Goal: Task Accomplishment & Management: Manage account settings

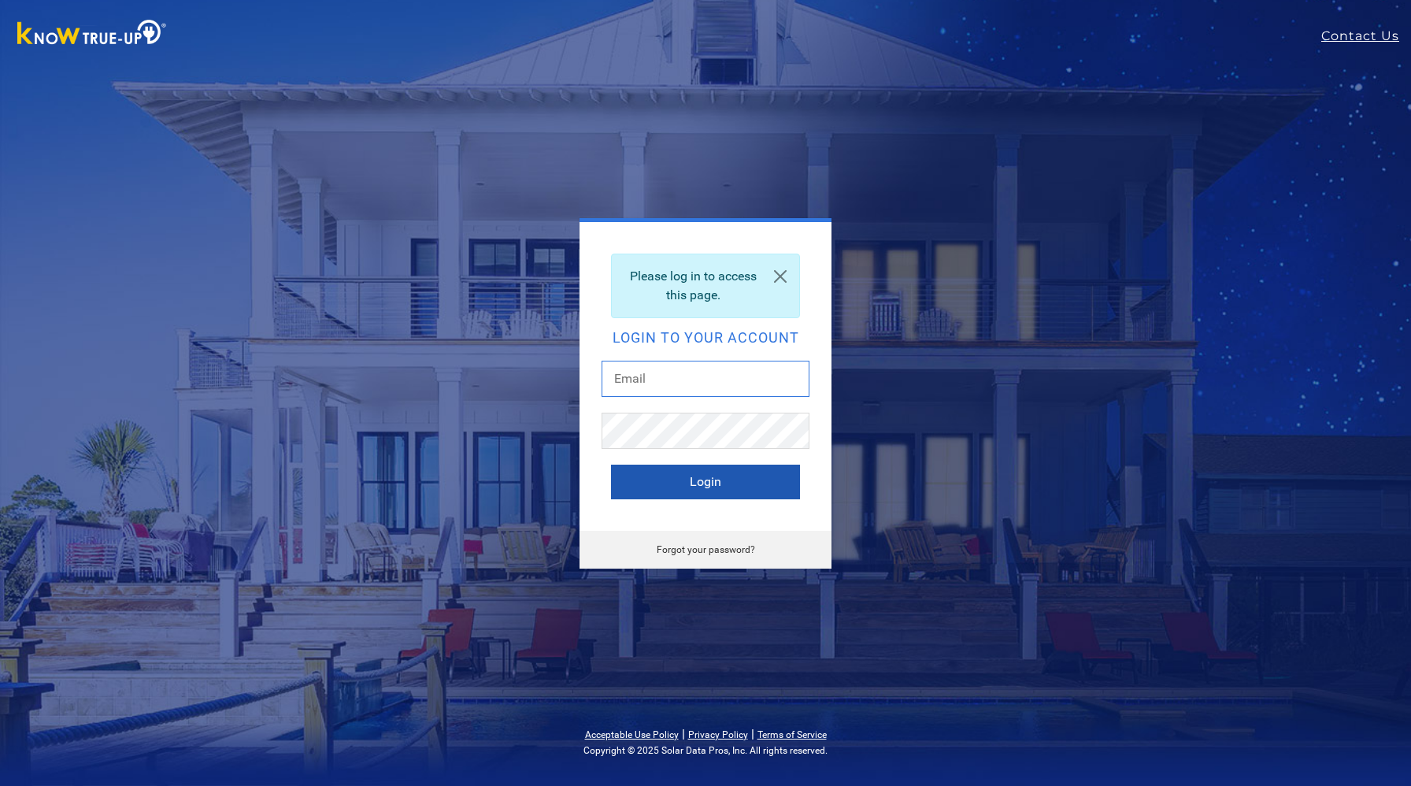
type input "dan@raymergroup.com"
click at [706, 482] on button "Login" at bounding box center [705, 482] width 189 height 35
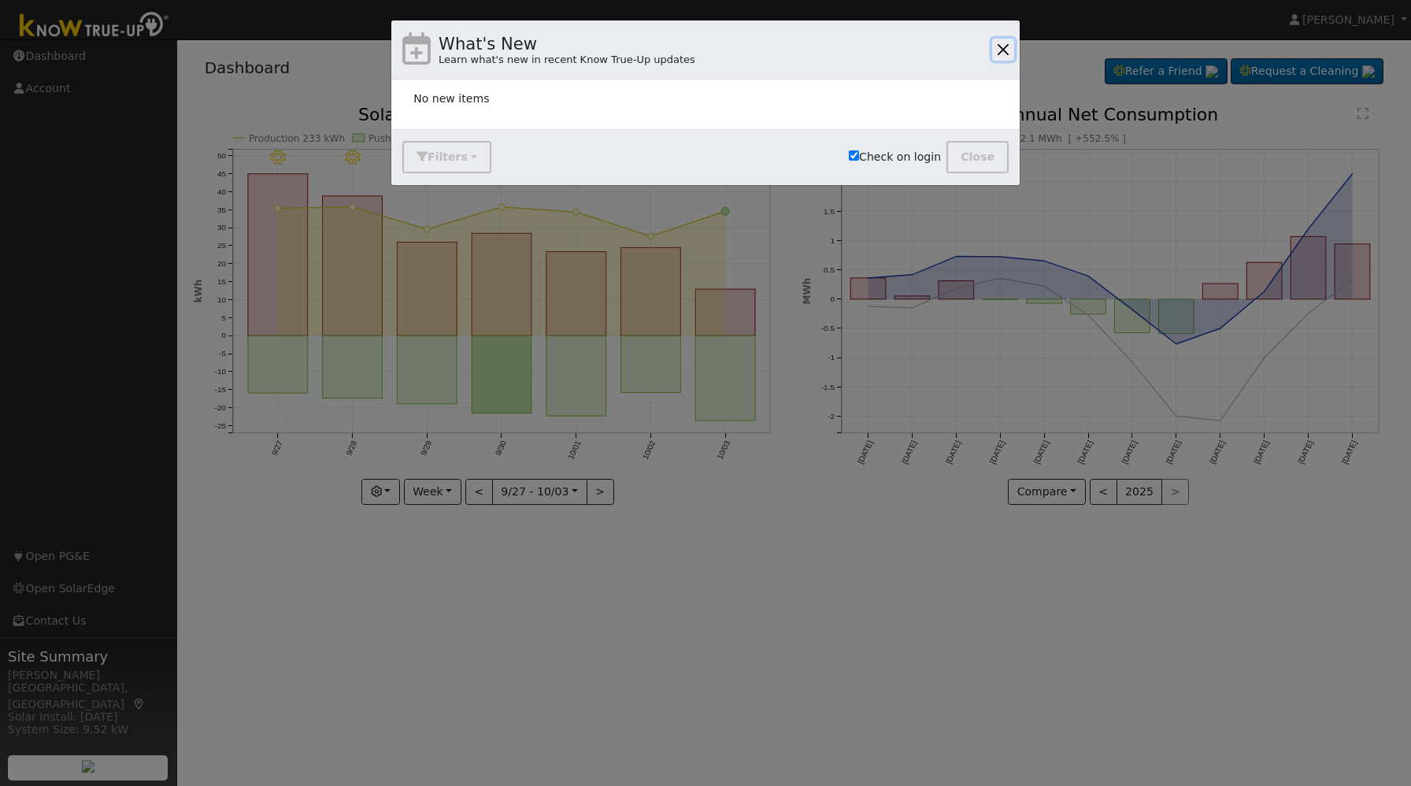
click at [1003, 47] on button "button" at bounding box center [1003, 50] width 22 height 22
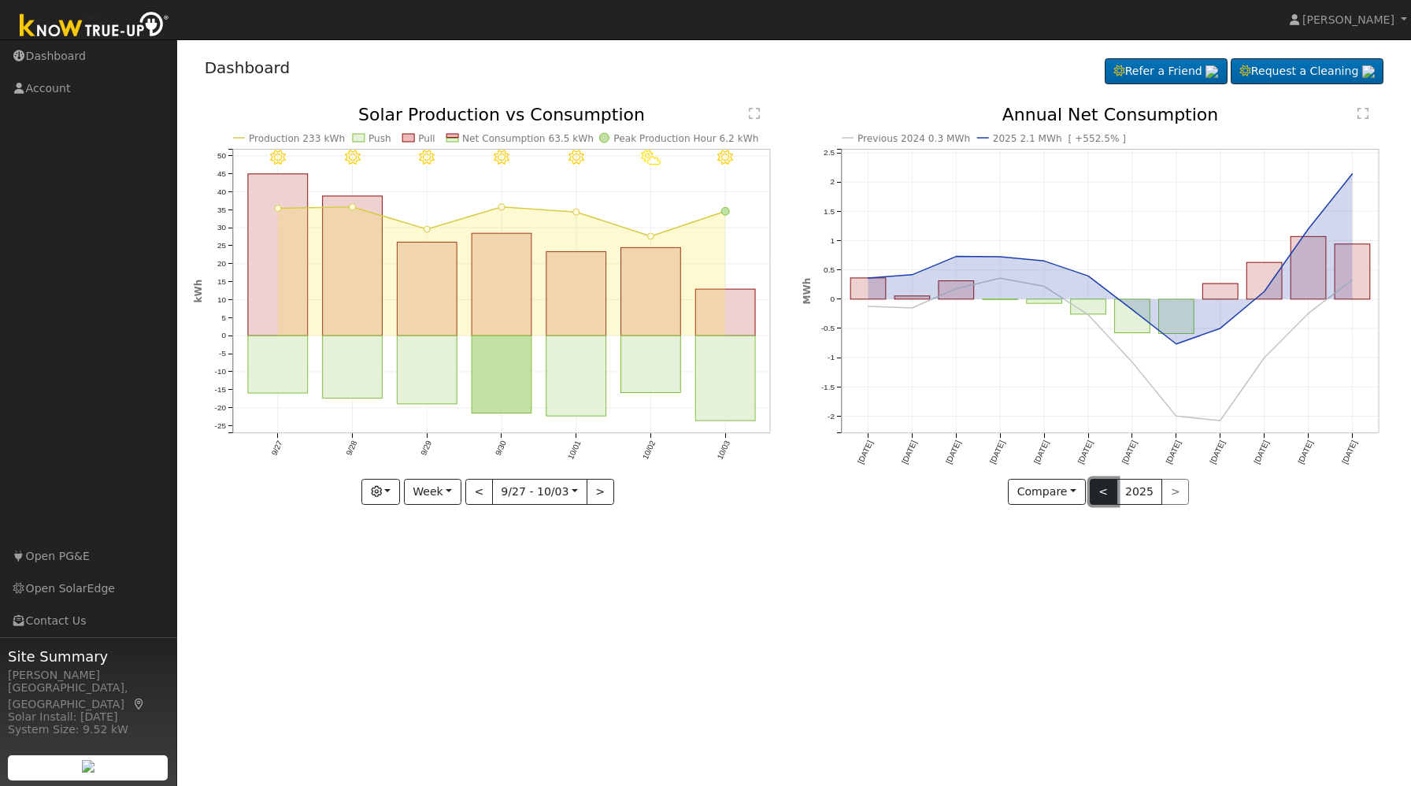
click at [1107, 497] on button "<" at bounding box center [1104, 492] width 28 height 27
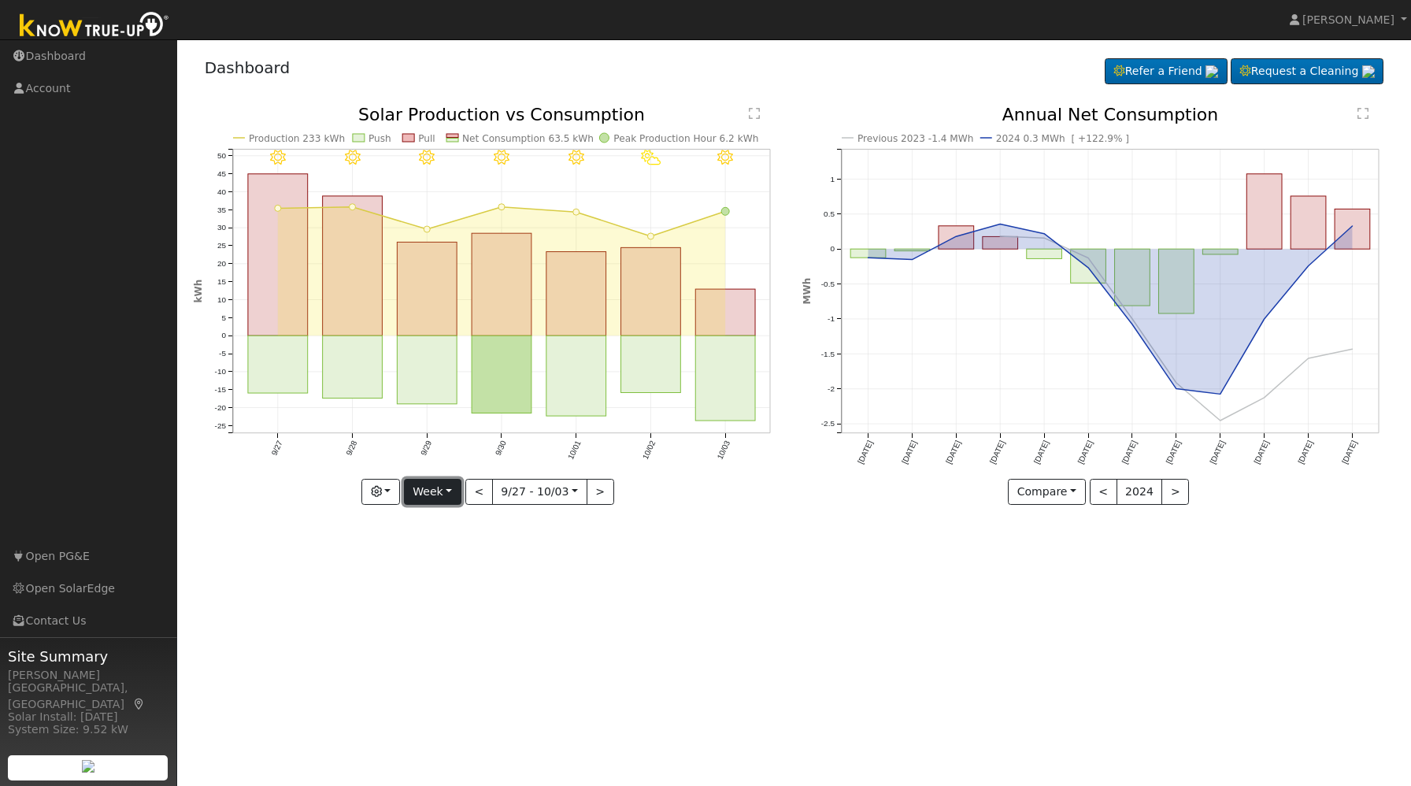
click at [430, 495] on button "Week" at bounding box center [432, 492] width 57 height 27
click at [432, 590] on link "Year" at bounding box center [459, 591] width 109 height 22
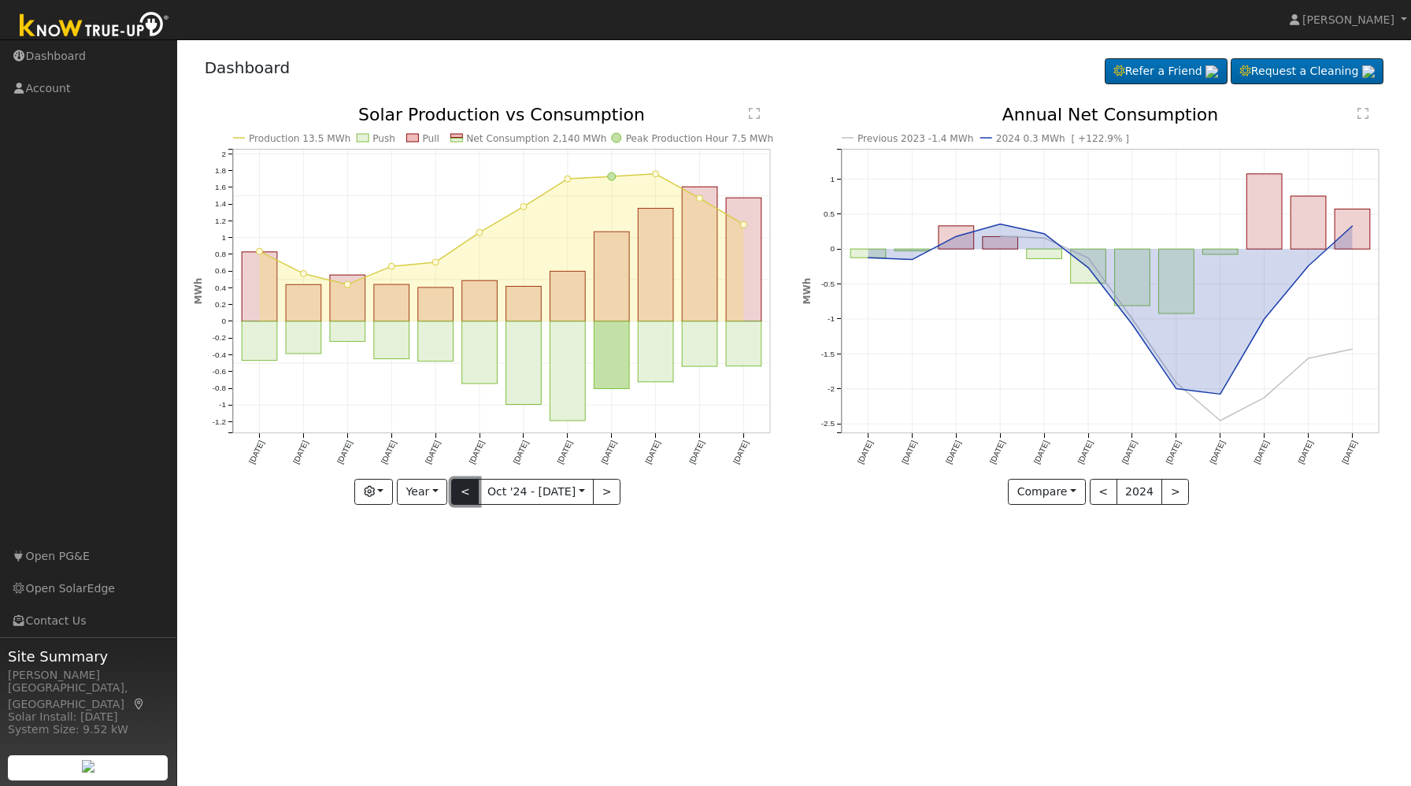
click at [465, 493] on button "<" at bounding box center [465, 492] width 28 height 27
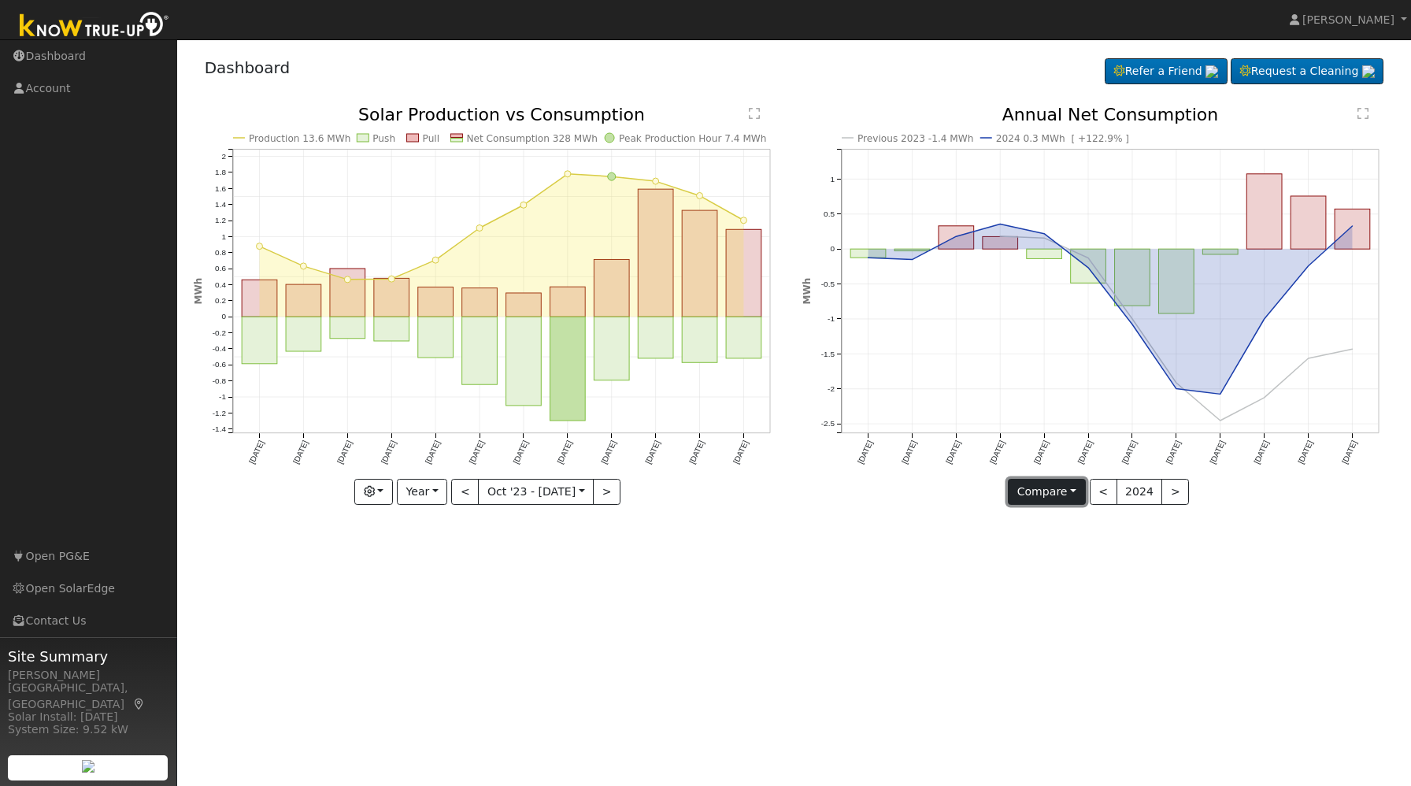
click at [1040, 490] on button "Compare" at bounding box center [1047, 492] width 78 height 27
click at [1054, 548] on link "Current Year" at bounding box center [1070, 546] width 123 height 22
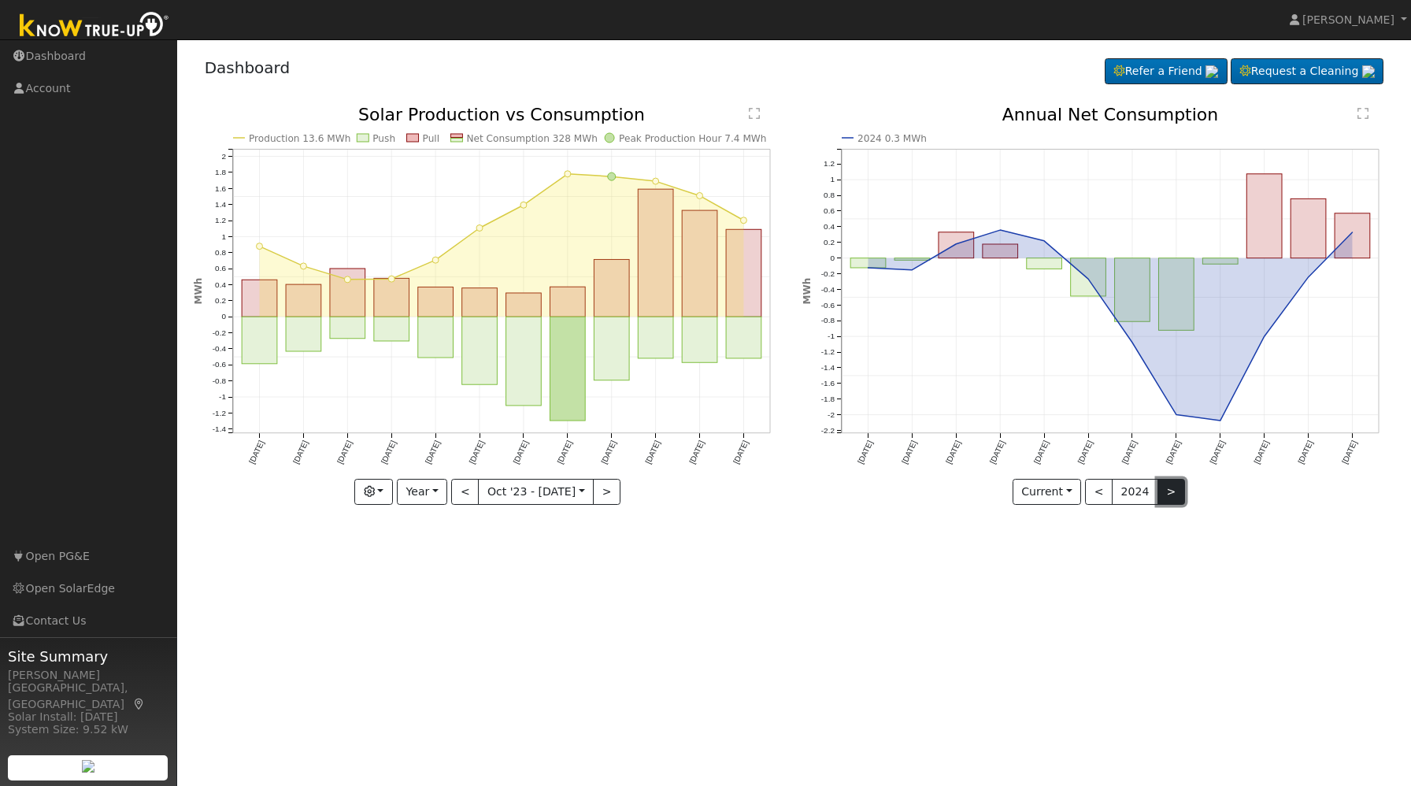
click at [1165, 495] on button ">" at bounding box center [1172, 492] width 28 height 27
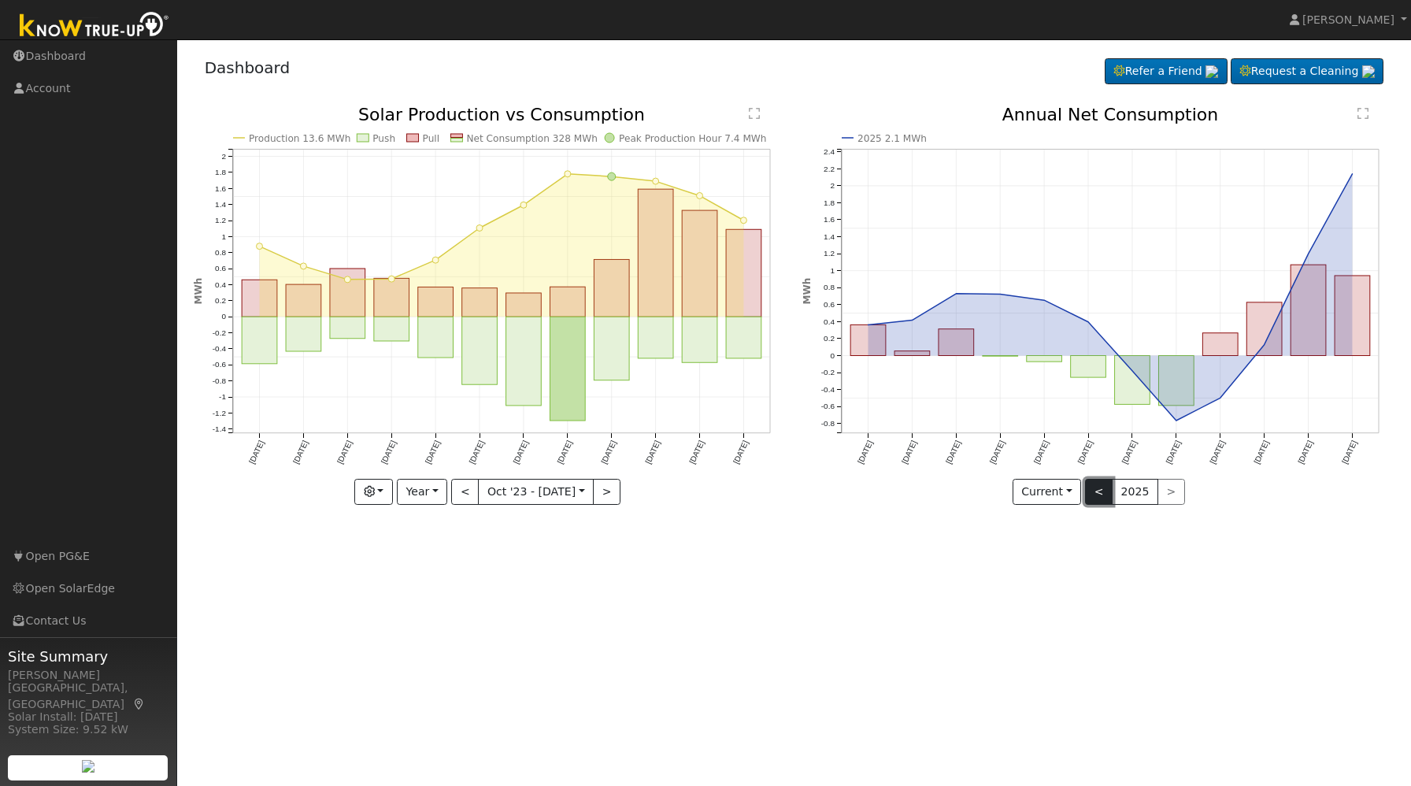
click at [1100, 494] on button "<" at bounding box center [1099, 492] width 28 height 27
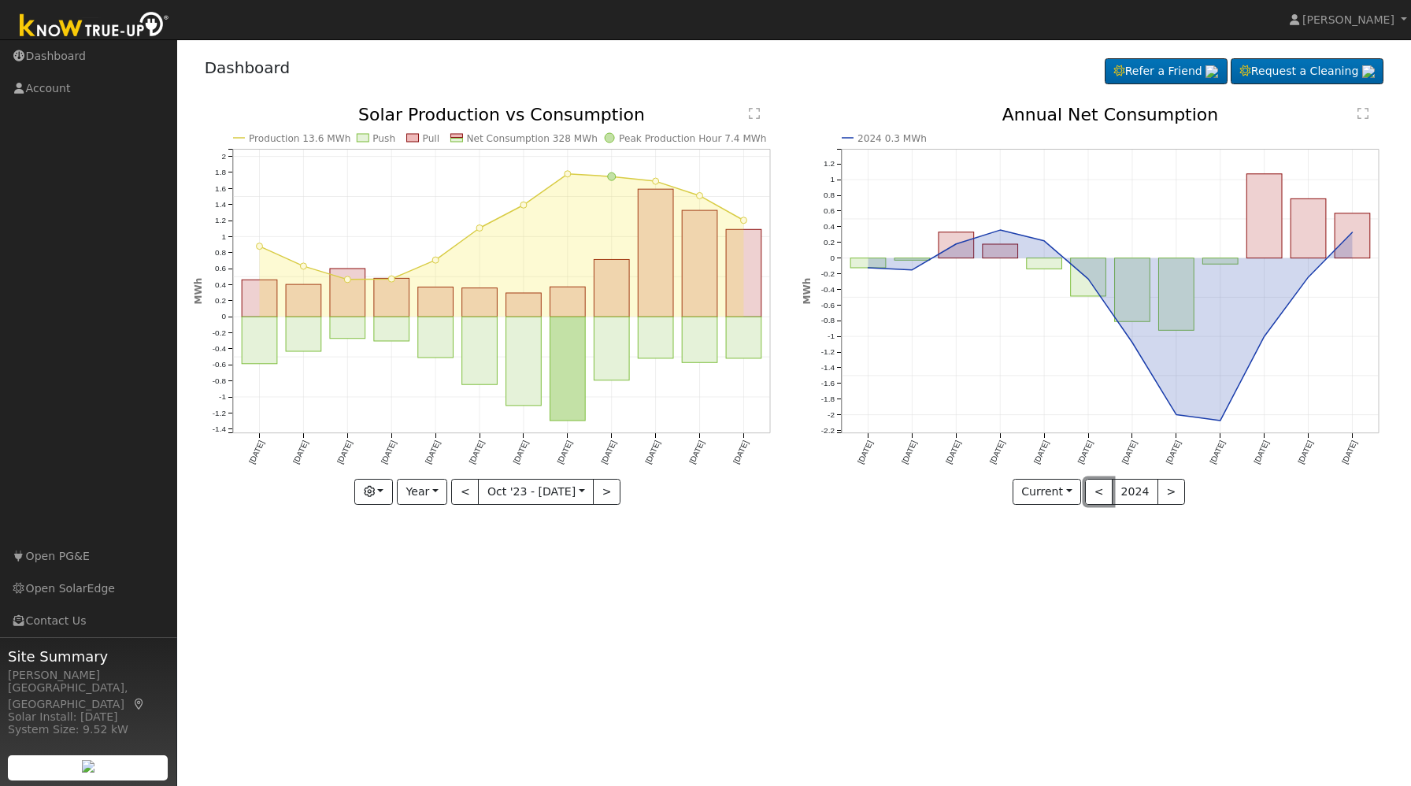
click at [1098, 495] on button "<" at bounding box center [1099, 492] width 28 height 27
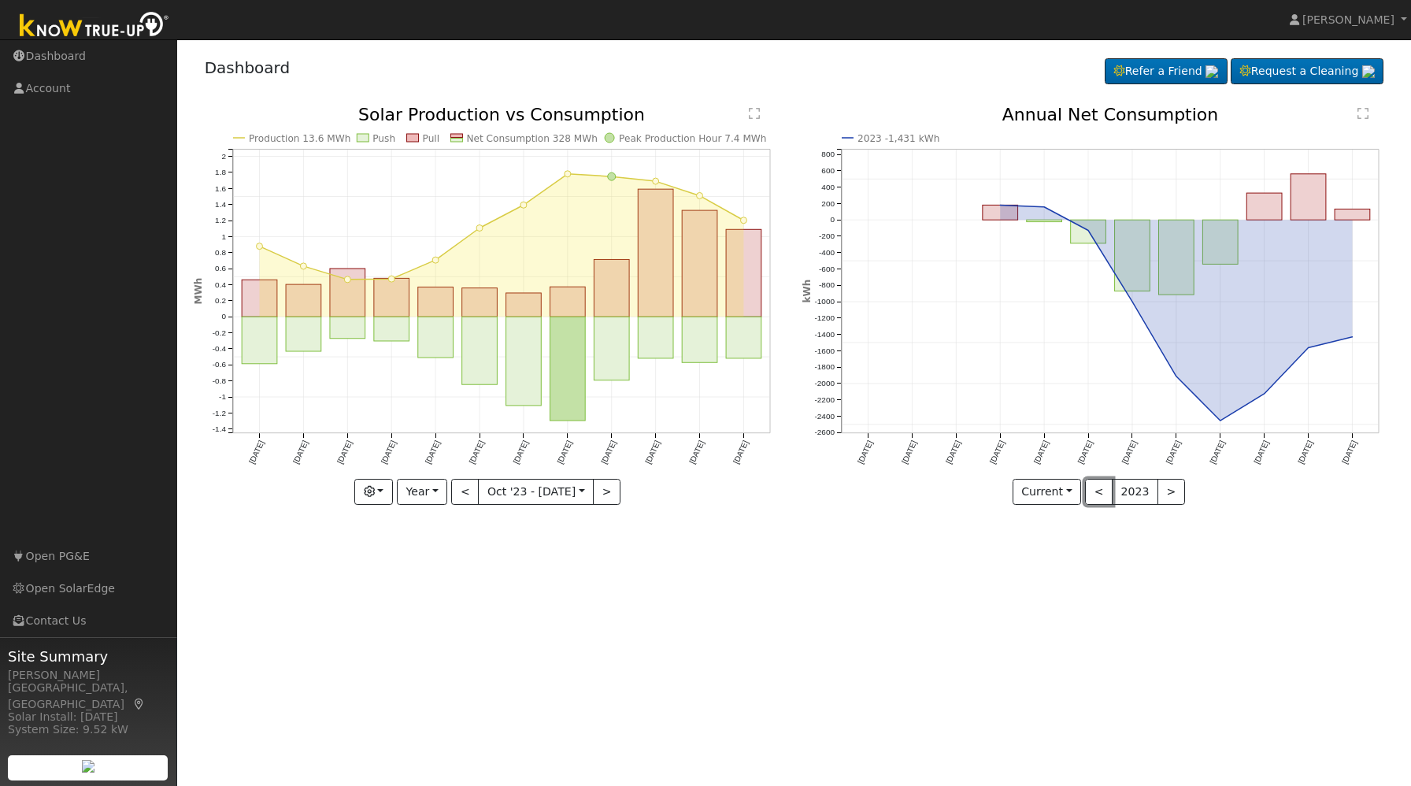
click at [1098, 495] on button "<" at bounding box center [1099, 492] width 28 height 27
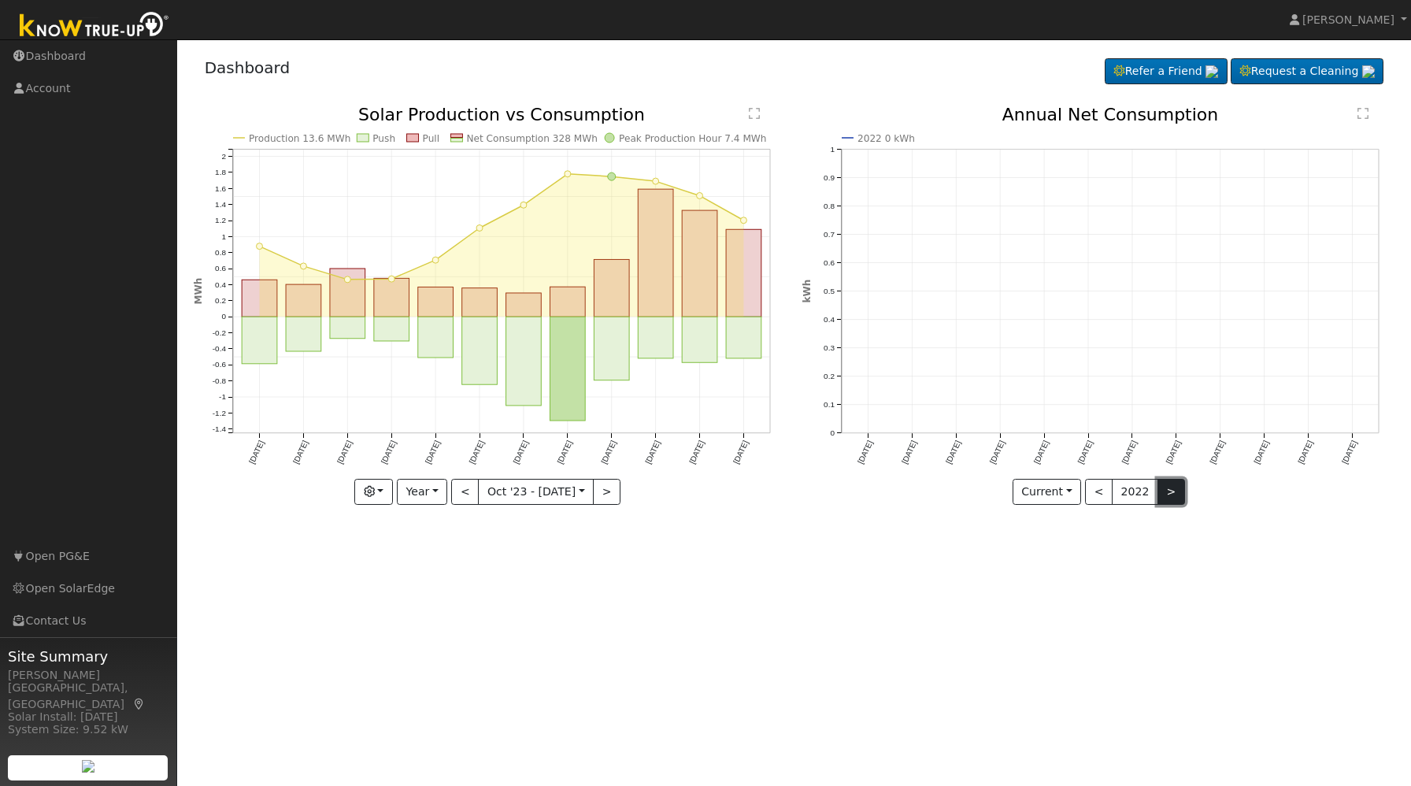
click at [1167, 495] on button ">" at bounding box center [1172, 492] width 28 height 27
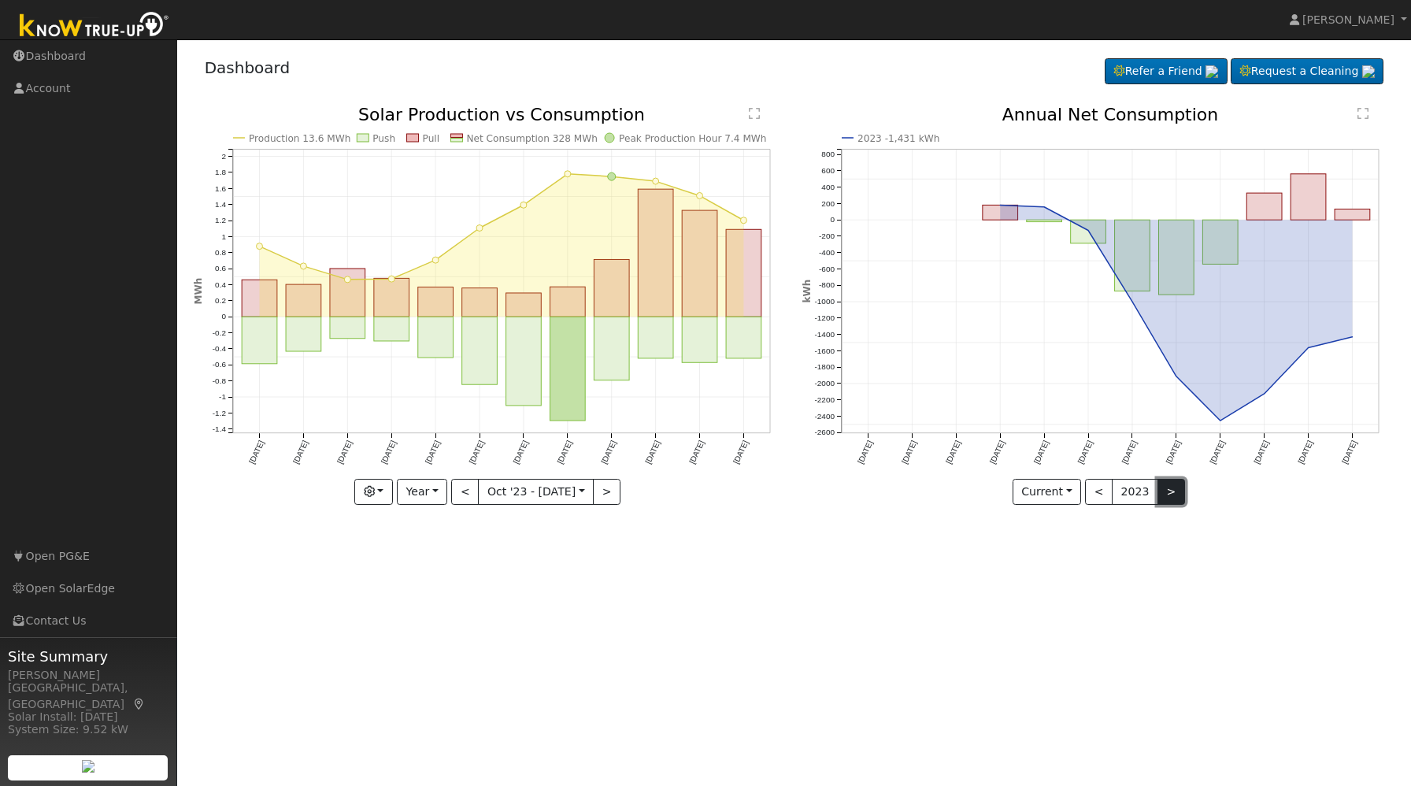
click at [1167, 495] on button ">" at bounding box center [1172, 492] width 28 height 27
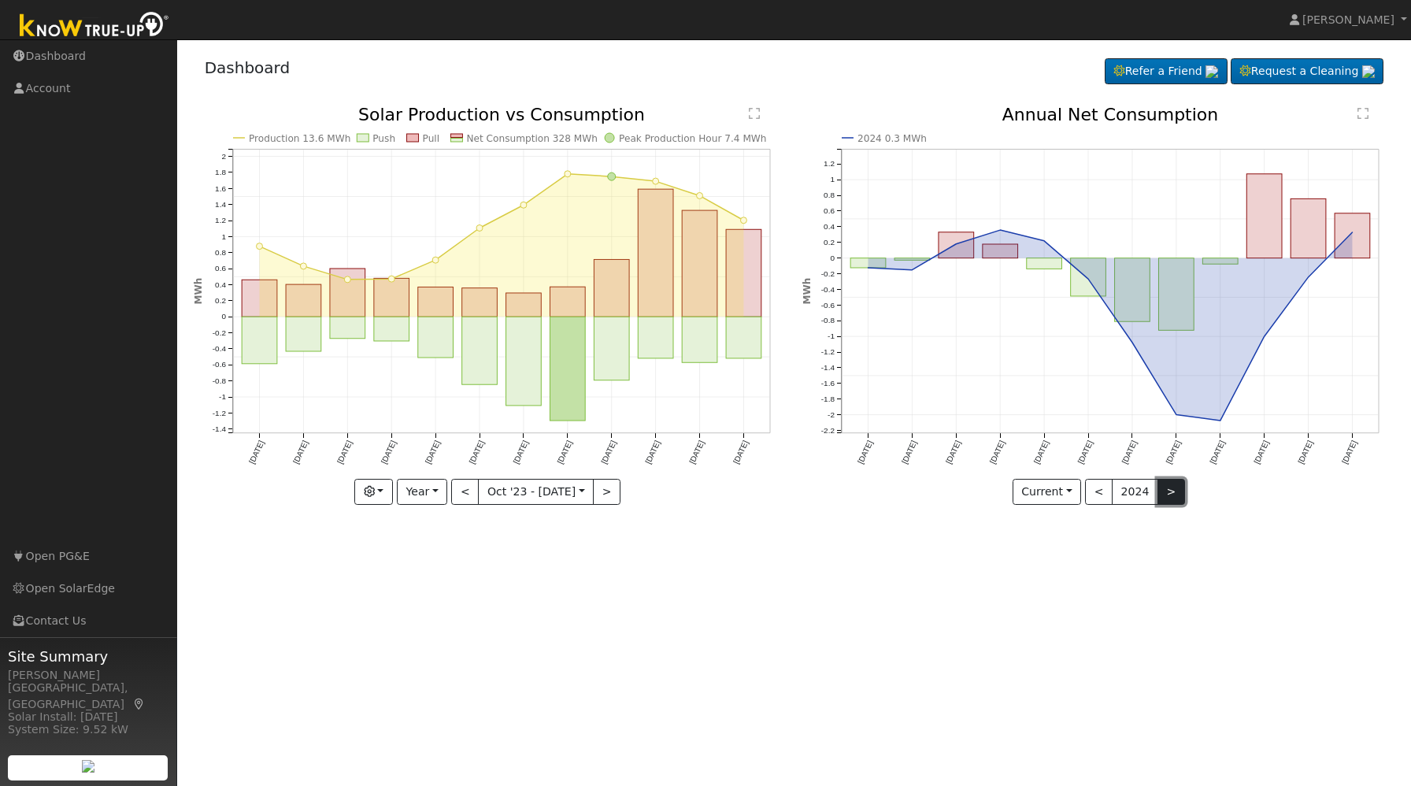
click at [1167, 495] on button ">" at bounding box center [1172, 492] width 28 height 27
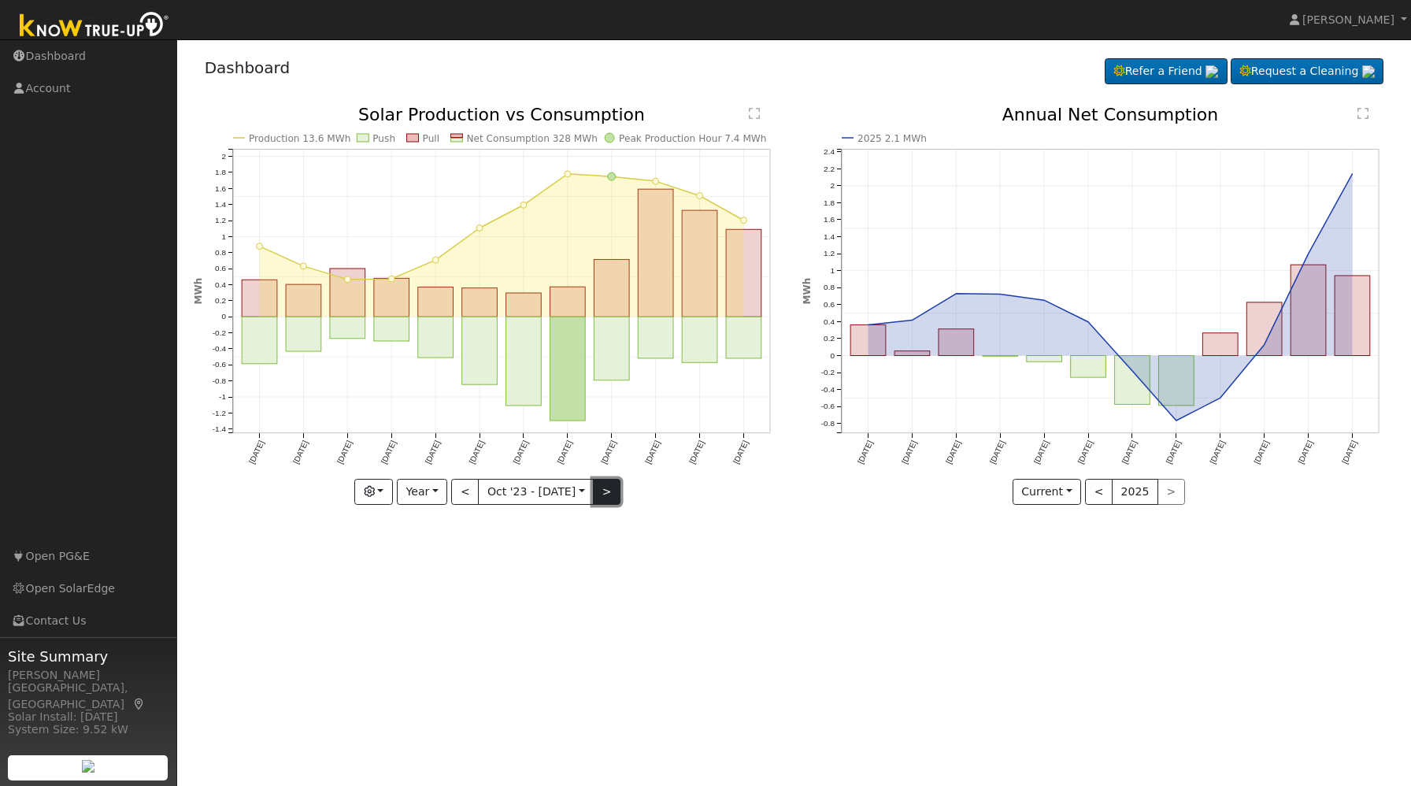
click at [604, 489] on button ">" at bounding box center [607, 492] width 28 height 27
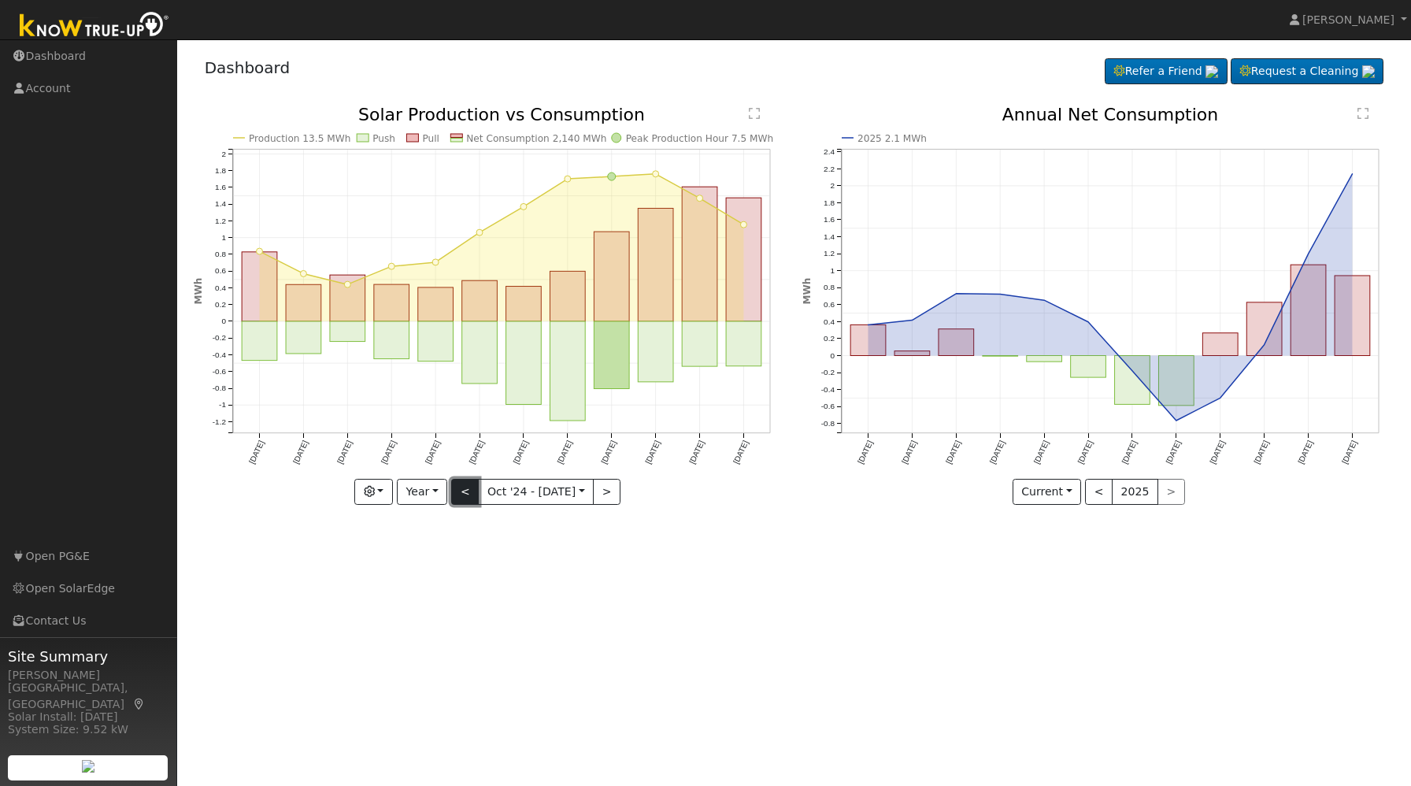
click at [465, 494] on button "<" at bounding box center [465, 492] width 28 height 27
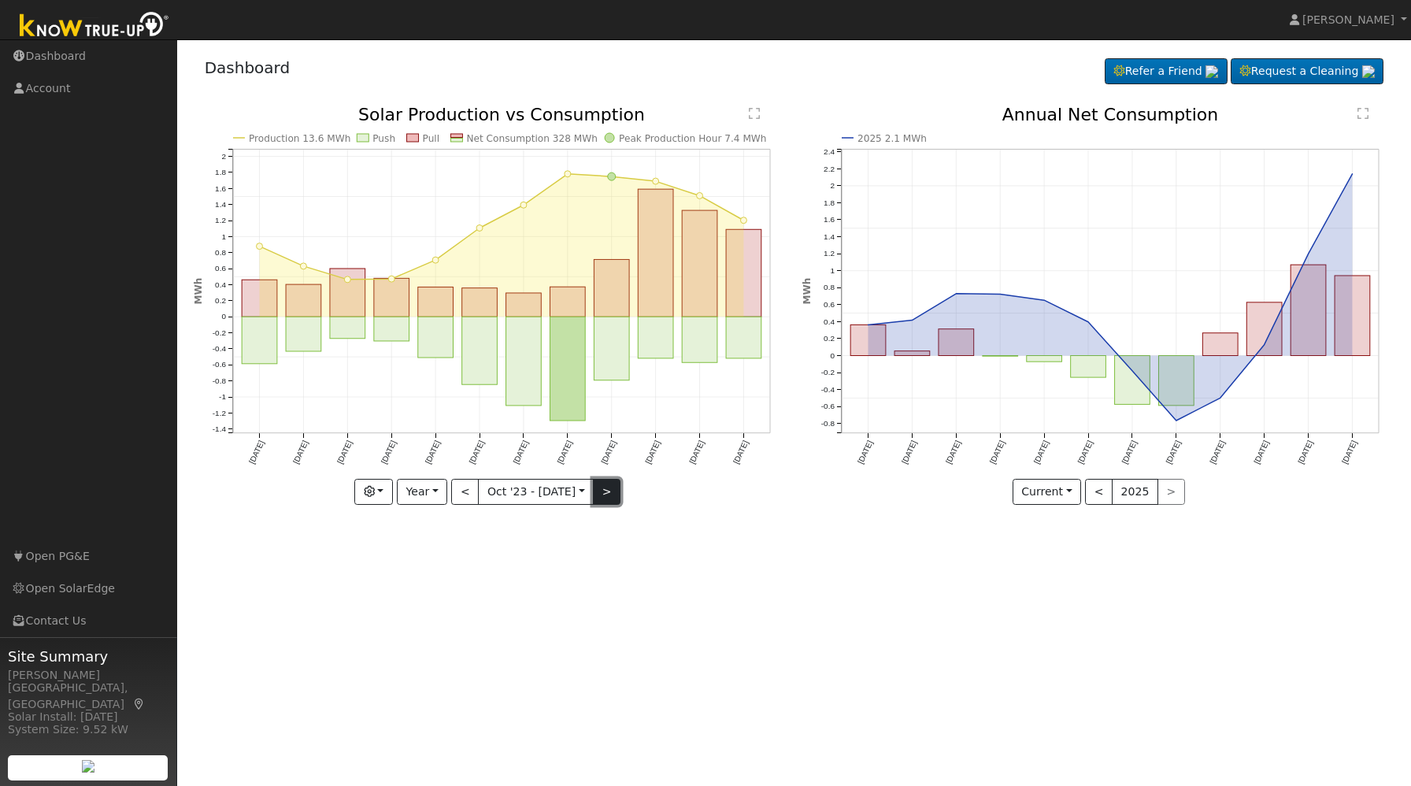
click at [601, 491] on button ">" at bounding box center [607, 492] width 28 height 27
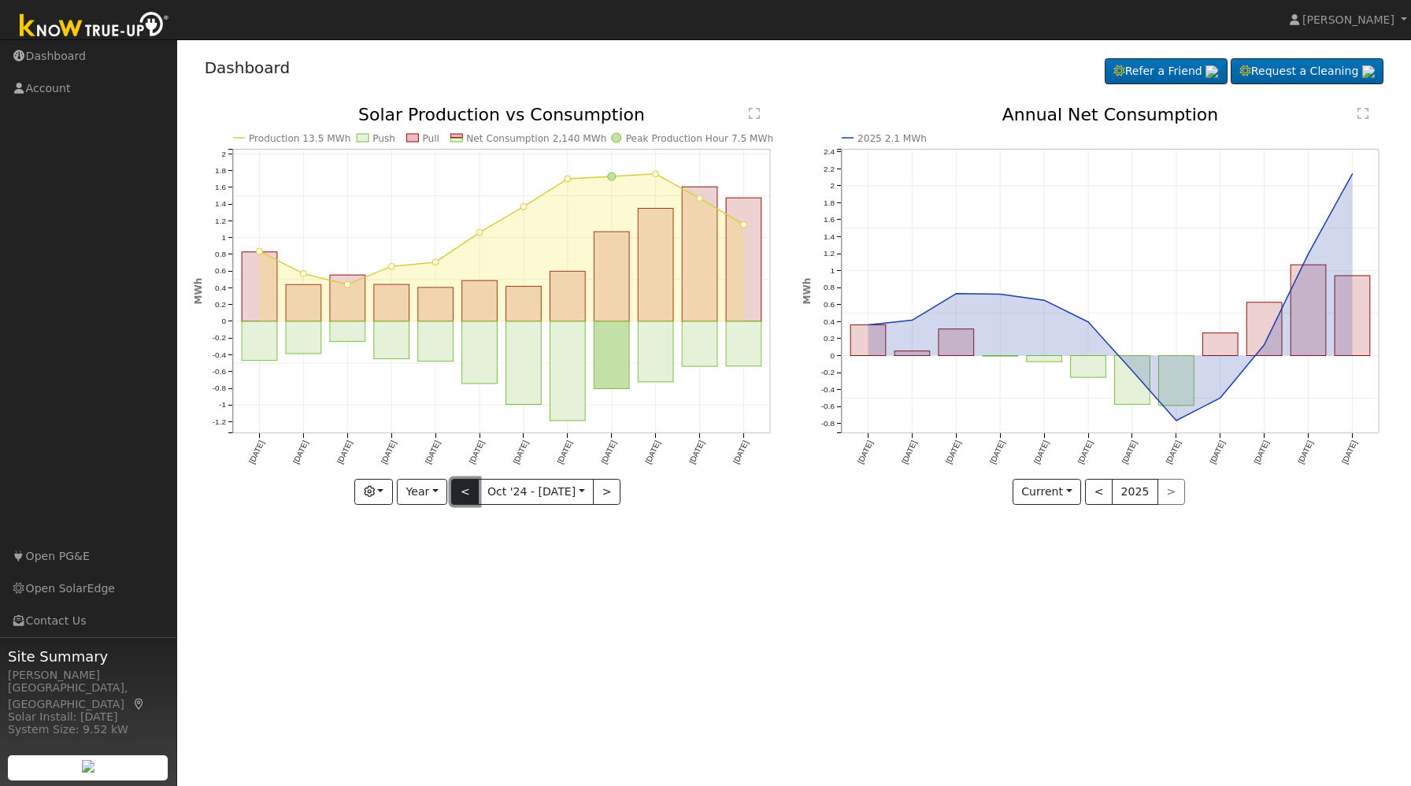
click at [467, 491] on button "<" at bounding box center [465, 492] width 28 height 27
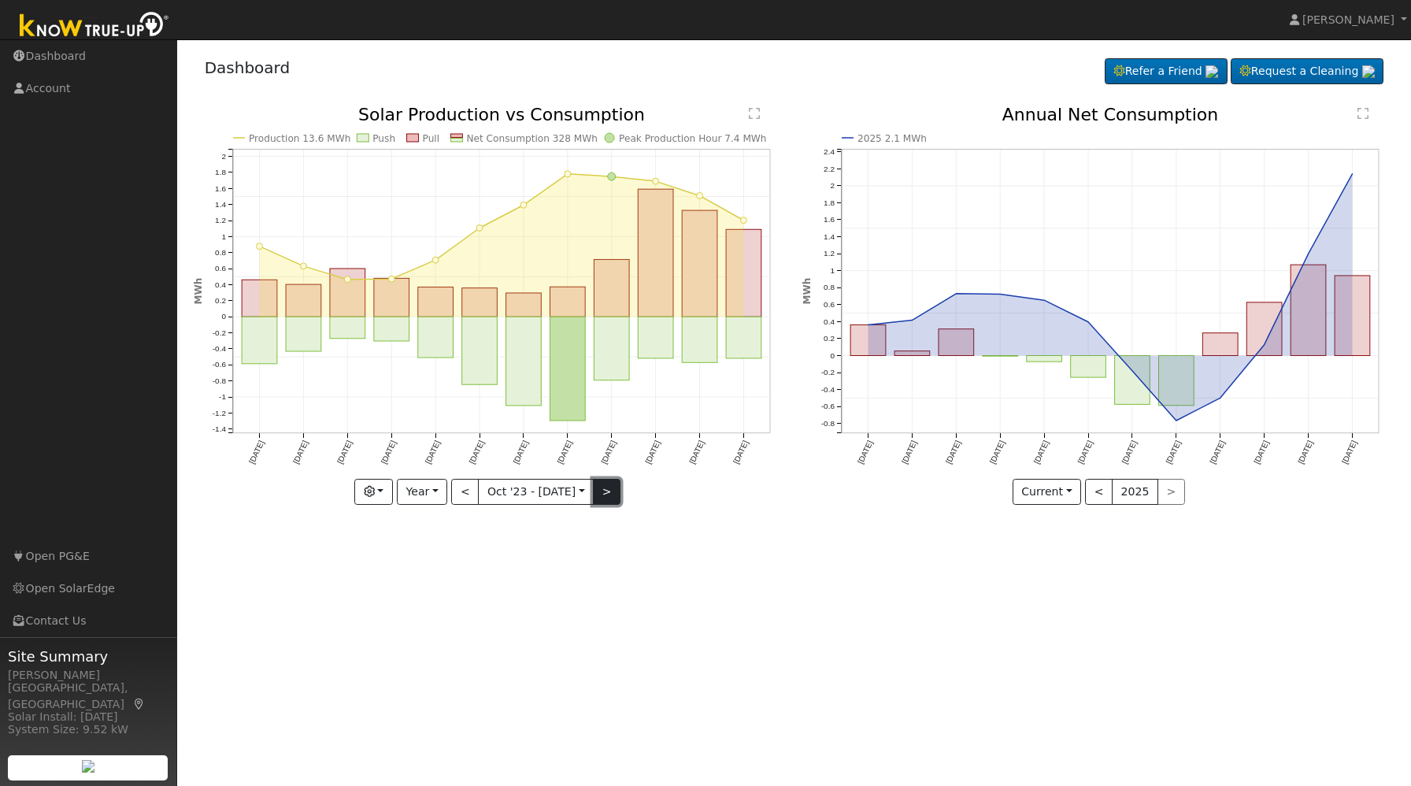
click at [602, 495] on button ">" at bounding box center [607, 492] width 28 height 27
type input "[DATE]"
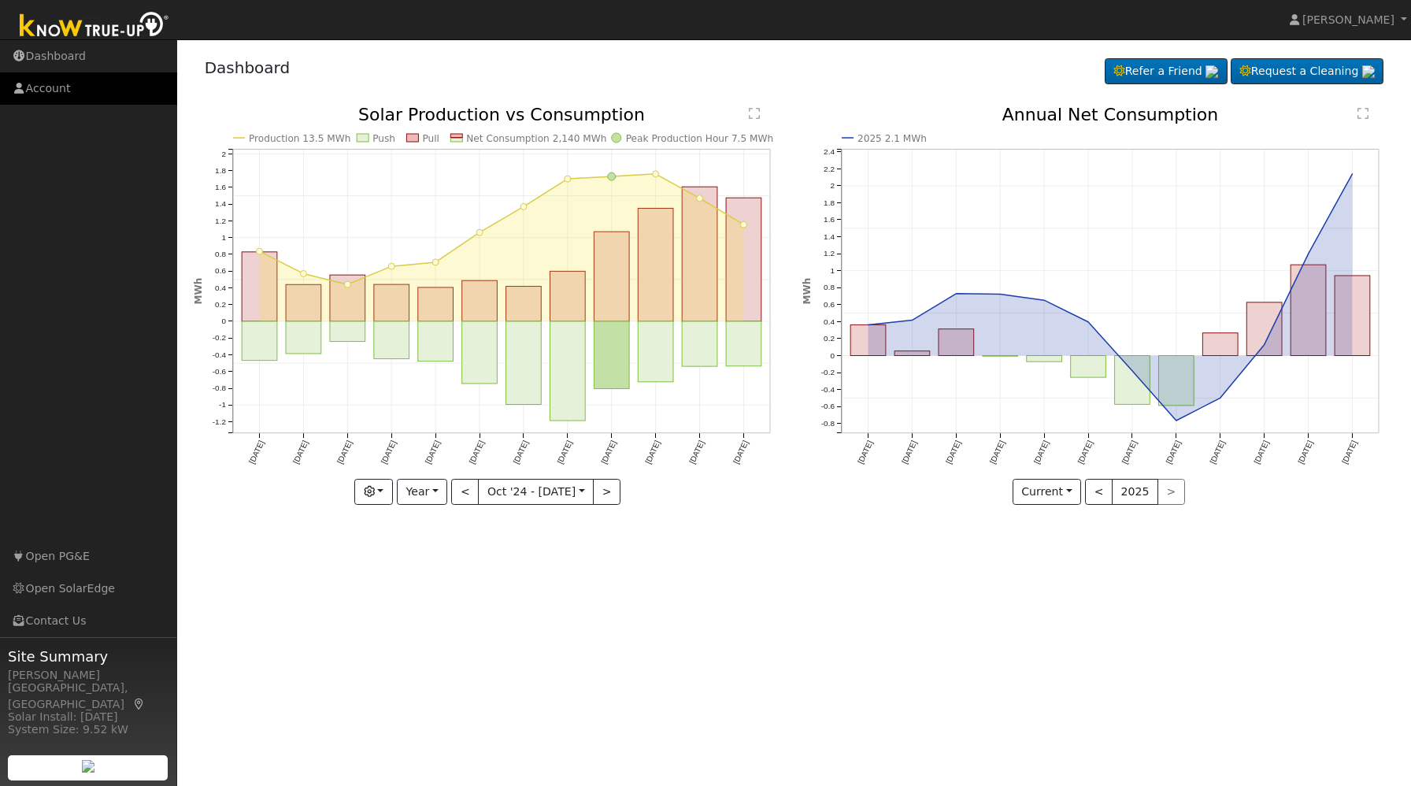
click at [39, 89] on link "Account" at bounding box center [88, 88] width 177 height 32
